Goal: Check status: Check status

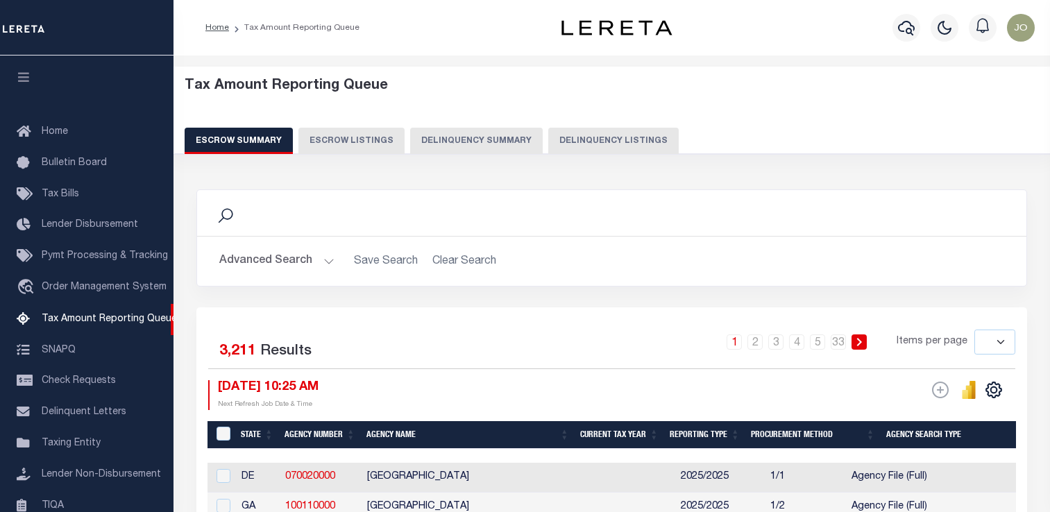
select select
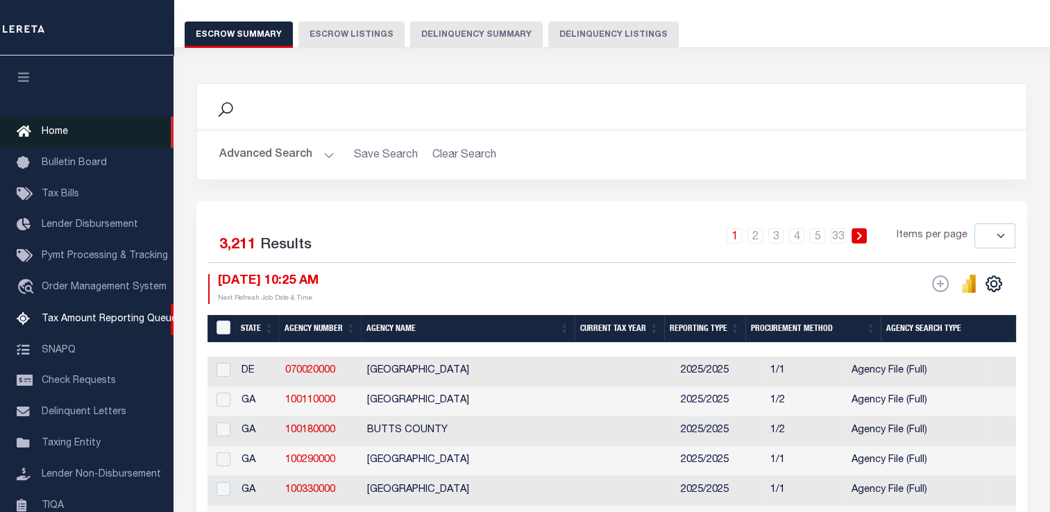
click at [92, 131] on link "Home" at bounding box center [87, 132] width 174 height 31
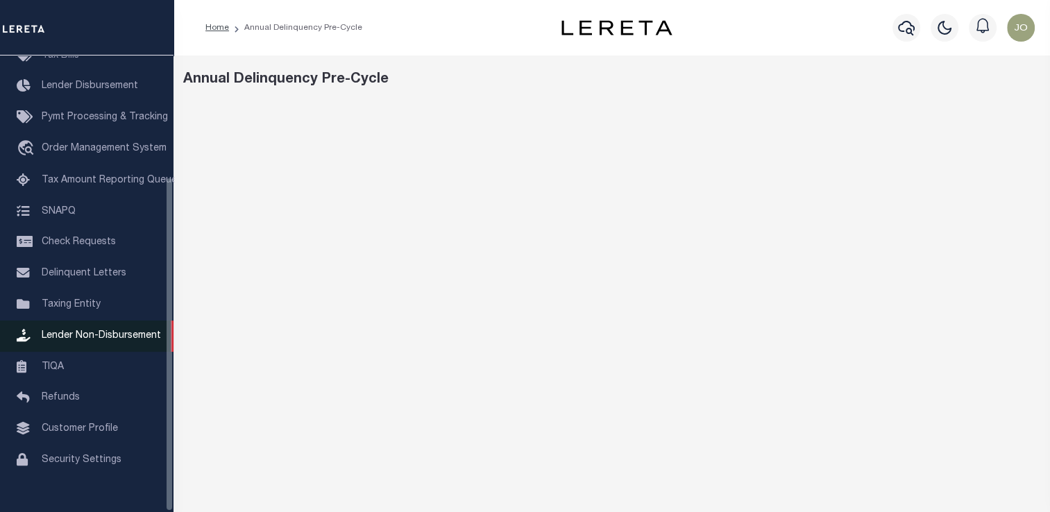
scroll to position [166, 0]
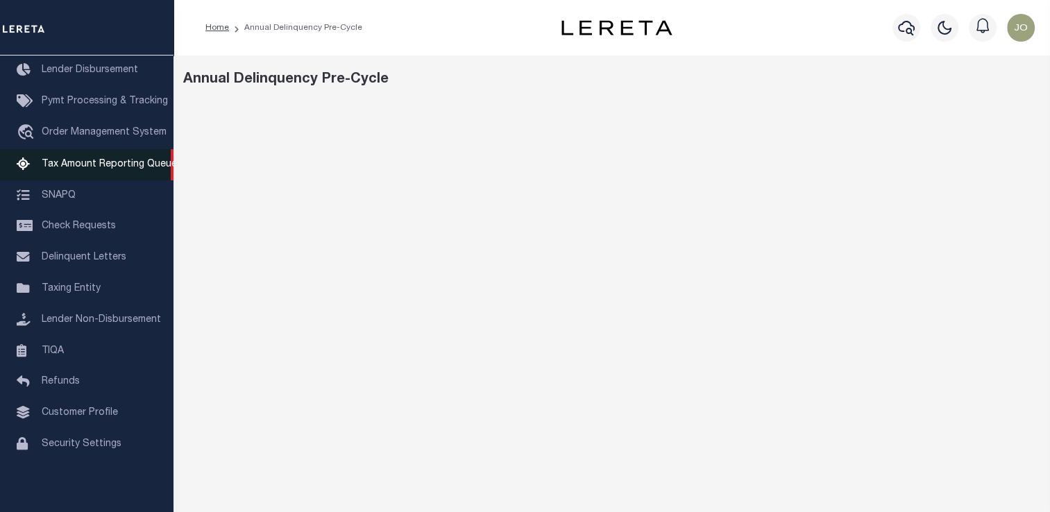
click at [84, 165] on link "Tax Amount Reporting Queue" at bounding box center [87, 164] width 174 height 31
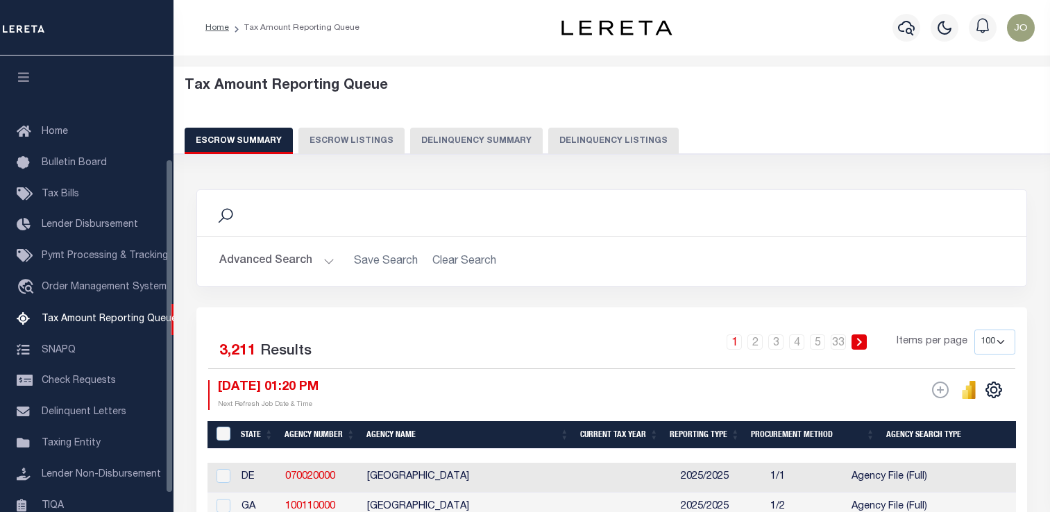
click at [453, 146] on button "Delinquency Summary" at bounding box center [476, 141] width 133 height 26
select select
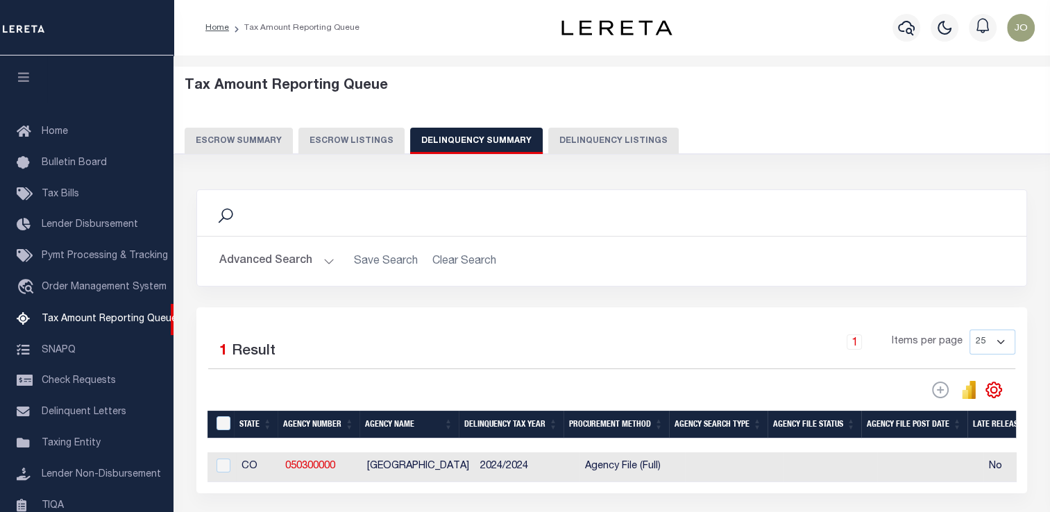
scroll to position [142, 0]
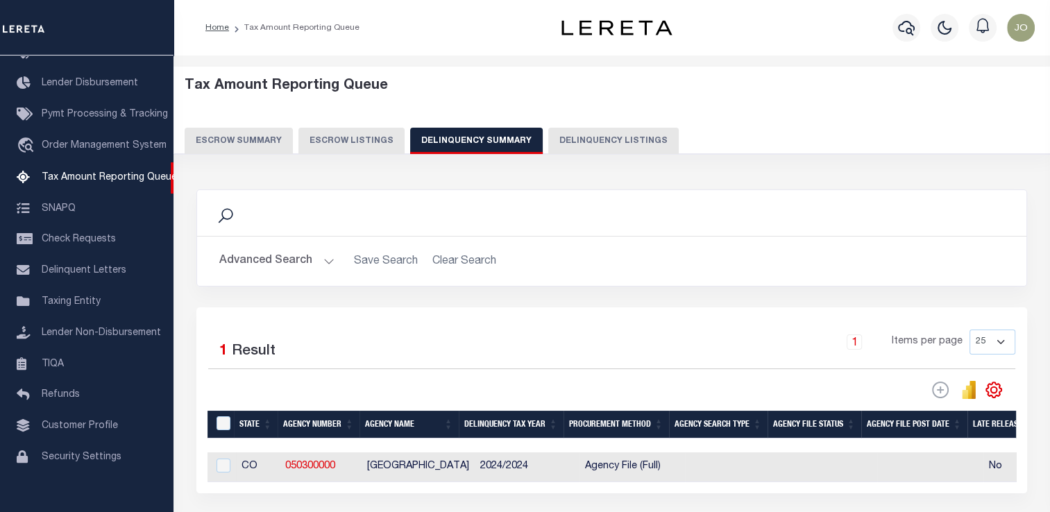
click at [285, 270] on button "Advanced Search" at bounding box center [276, 261] width 115 height 27
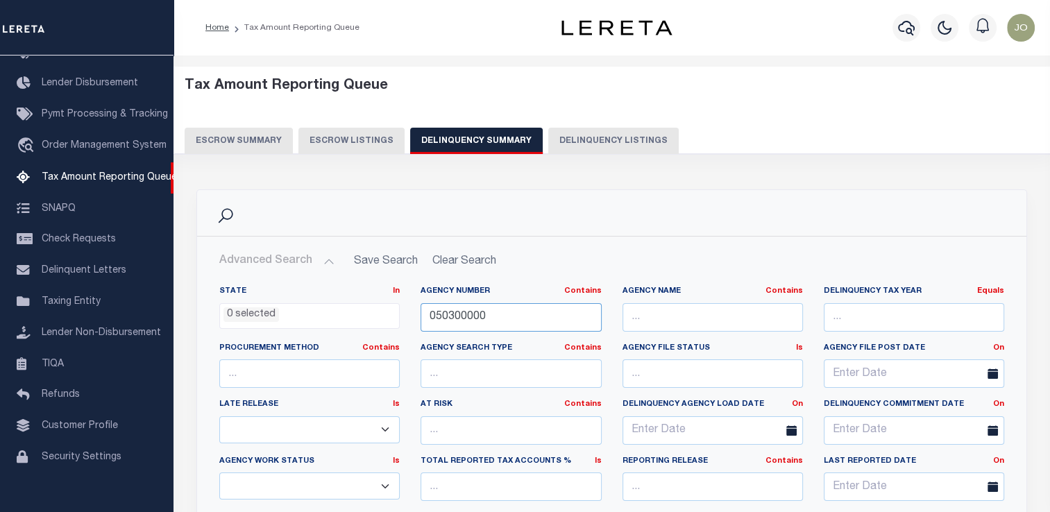
click at [430, 314] on input "050300000" at bounding box center [511, 317] width 180 height 28
paste input "310550101"
click at [558, 313] on input "310550101050300000" at bounding box center [511, 317] width 180 height 28
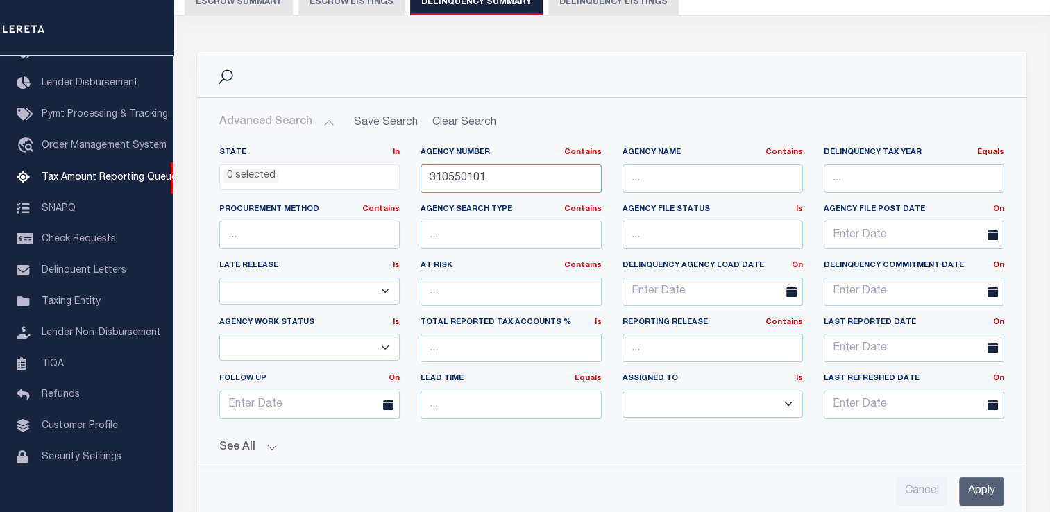
scroll to position [208, 0]
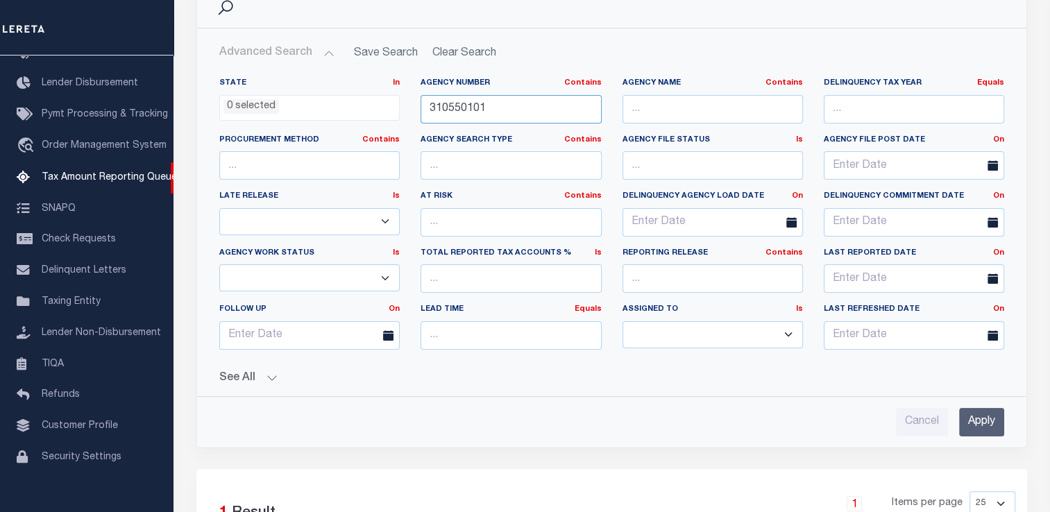
type input "310550101"
click at [983, 420] on input "Apply" at bounding box center [981, 422] width 45 height 28
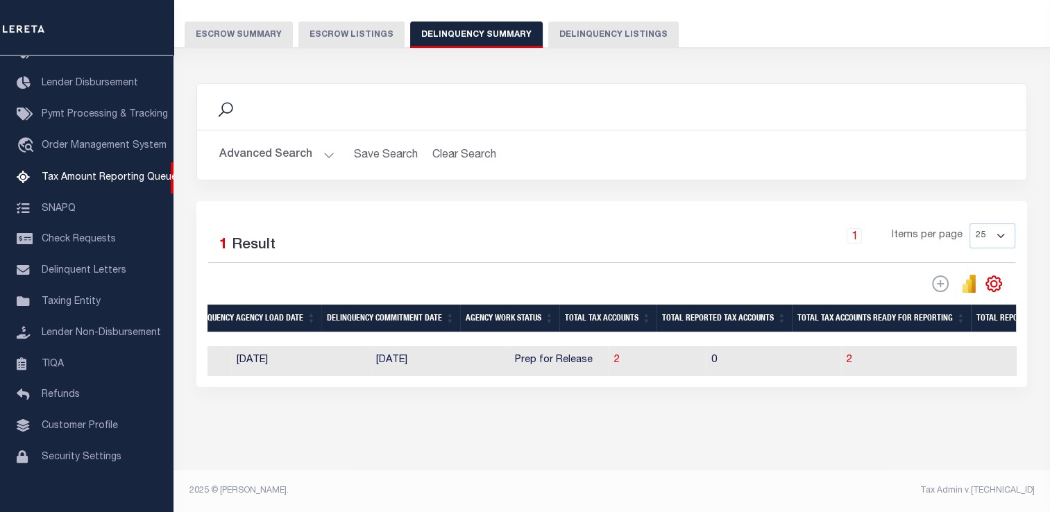
scroll to position [0, 961]
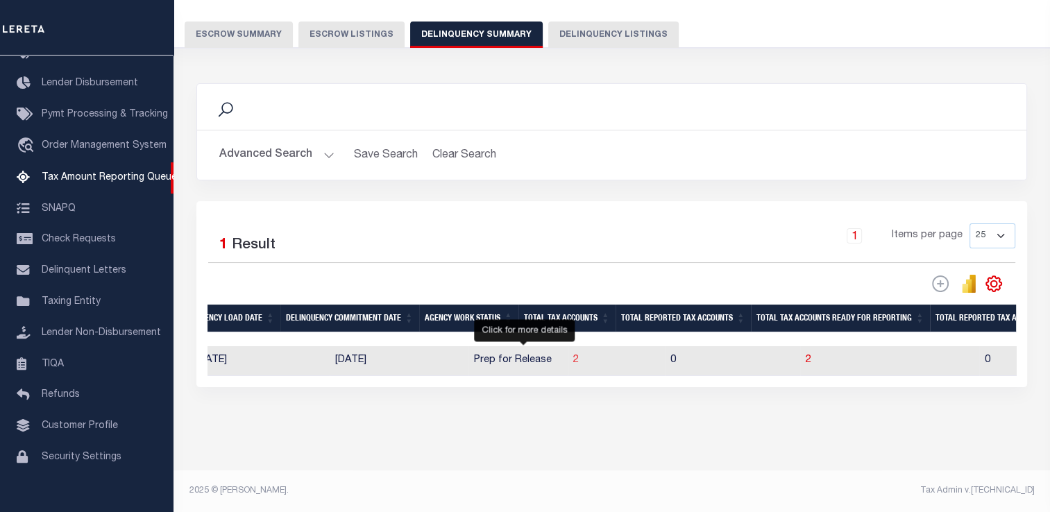
click at [573, 355] on span "2" at bounding box center [576, 360] width 6 height 10
select select "100"
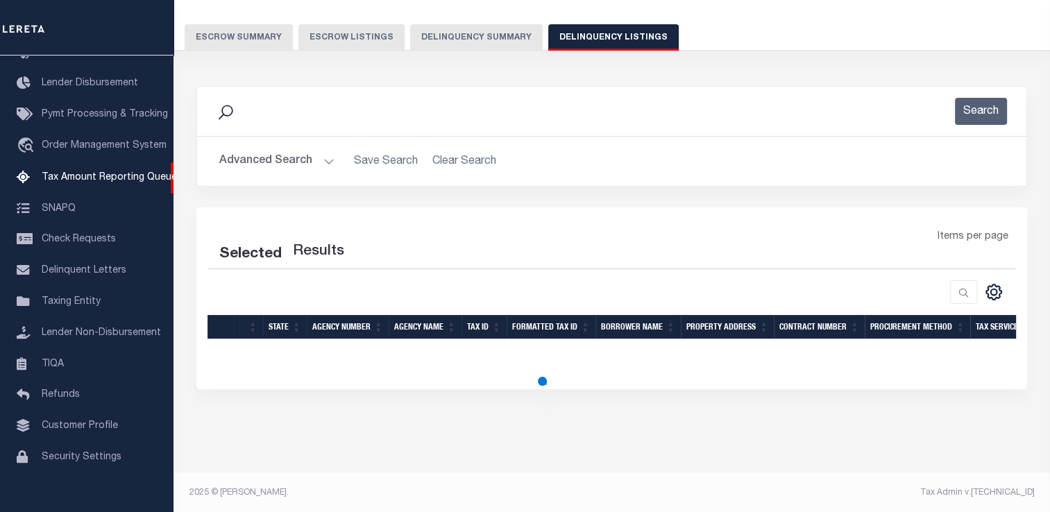
select select "100"
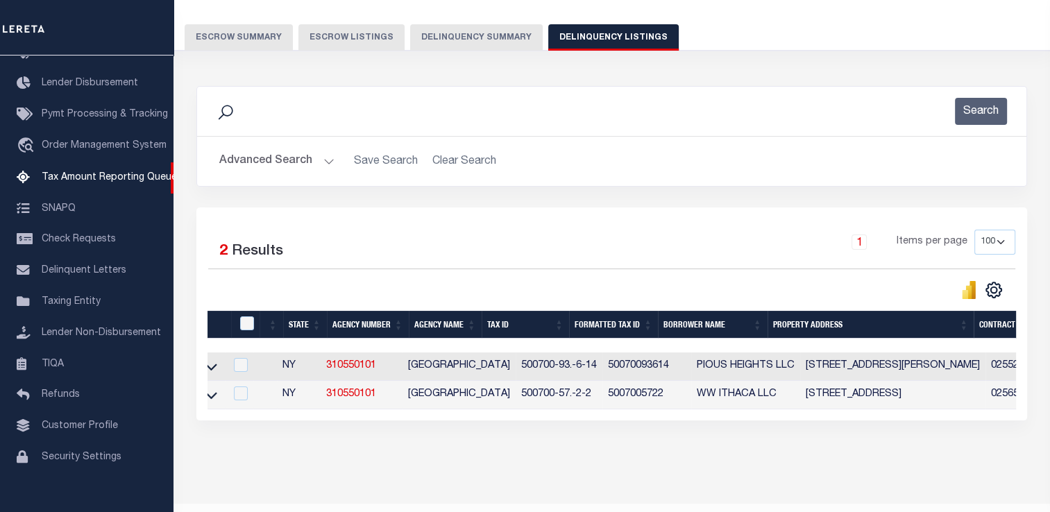
click at [480, 46] on button "Delinquency Summary" at bounding box center [476, 37] width 133 height 26
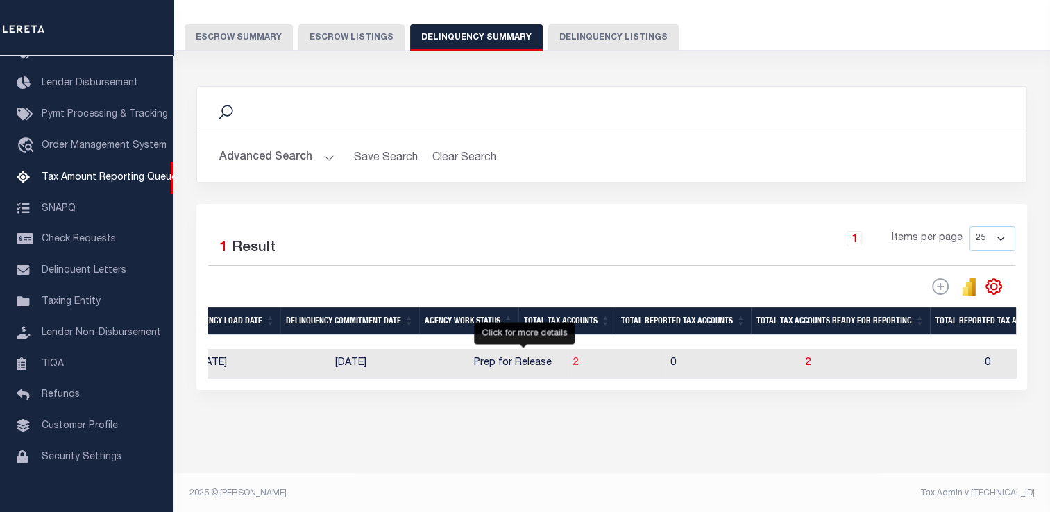
click at [573, 366] on span "2" at bounding box center [576, 363] width 6 height 10
select select "100"
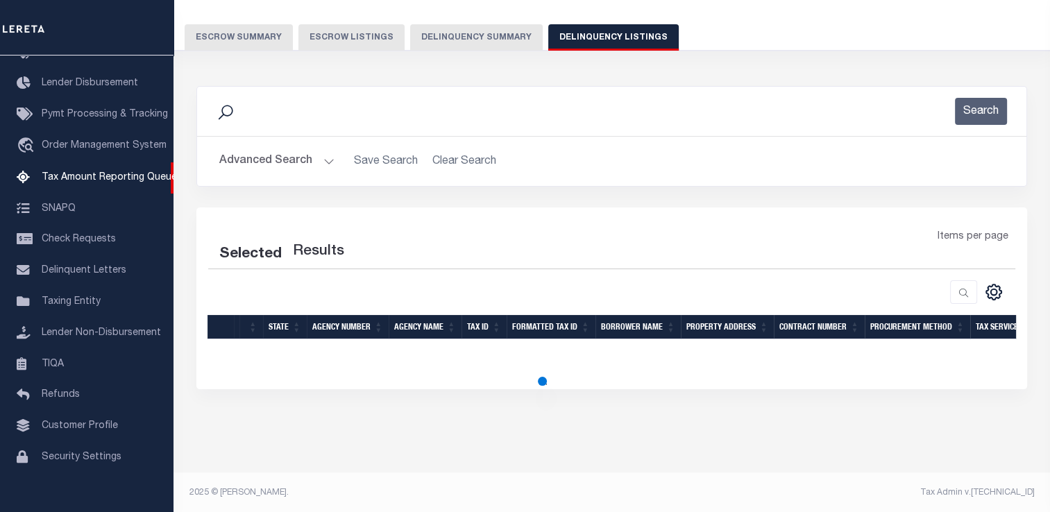
select select "100"
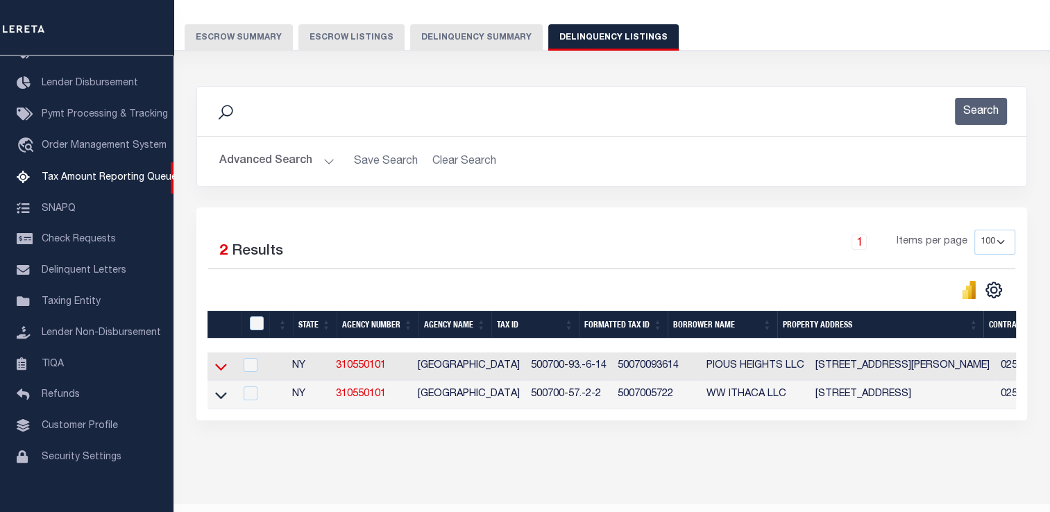
click at [225, 364] on icon at bounding box center [221, 367] width 12 height 15
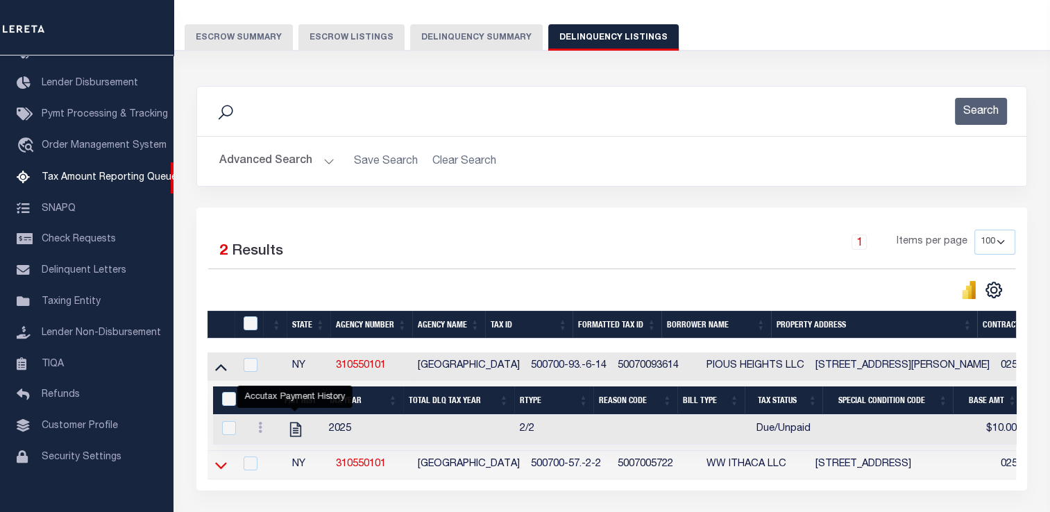
click at [226, 469] on icon at bounding box center [221, 465] width 12 height 15
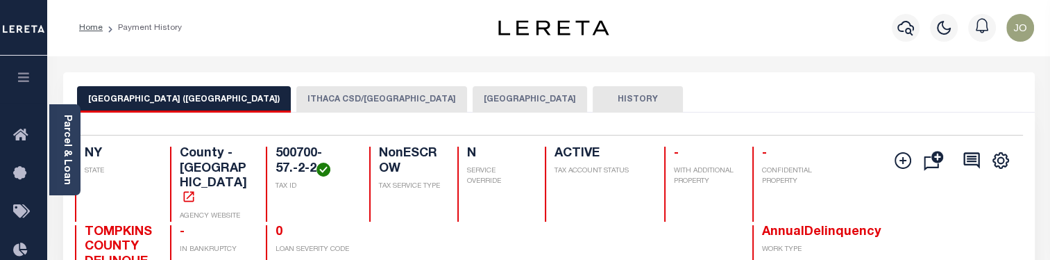
click at [473, 104] on button "[GEOGRAPHIC_DATA]" at bounding box center [530, 99] width 115 height 26
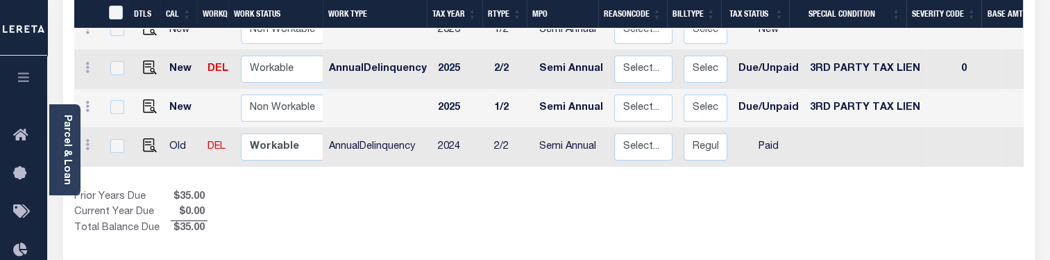
scroll to position [278, 0]
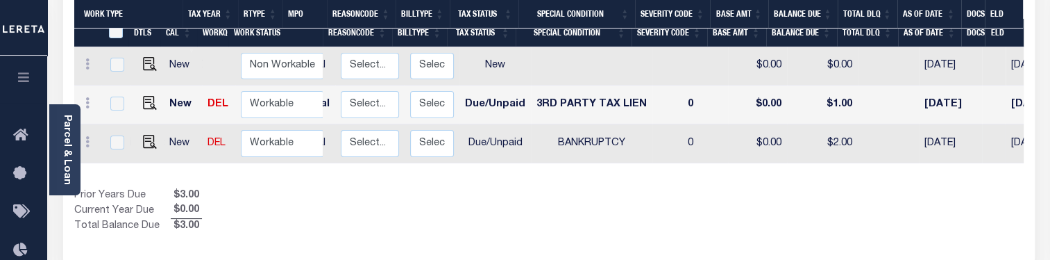
scroll to position [0, 296]
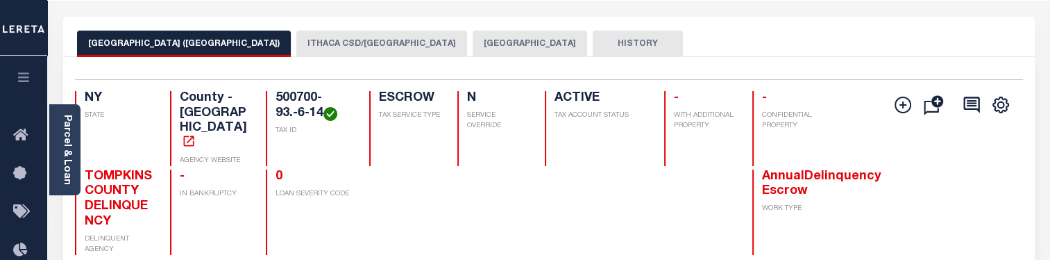
click at [473, 51] on button "[GEOGRAPHIC_DATA]" at bounding box center [530, 44] width 115 height 26
